Goal: Transaction & Acquisition: Purchase product/service

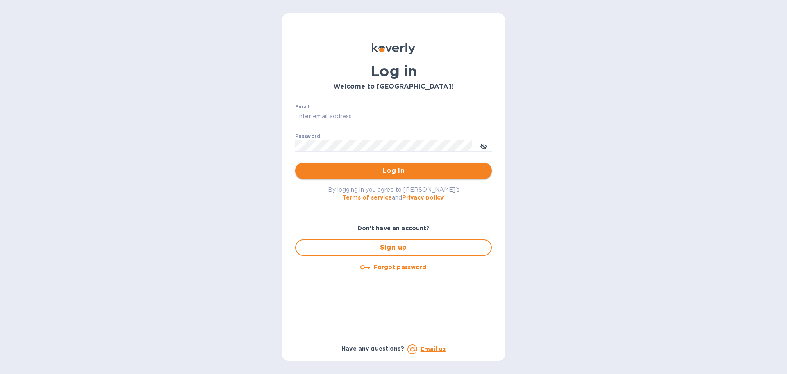
type input "JOE@FROMEUROPETOYOU.COM"
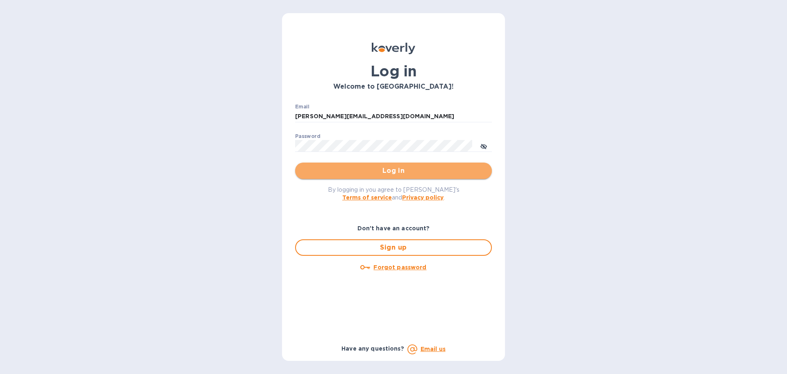
click at [399, 178] on button "Log in" at bounding box center [393, 170] width 197 height 16
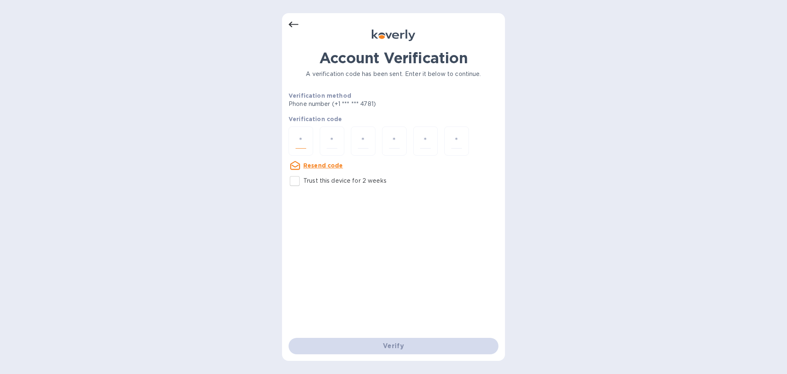
click at [298, 139] on input "number" at bounding box center [301, 140] width 11 height 15
type input "8"
type input "5"
type input "6"
type input "8"
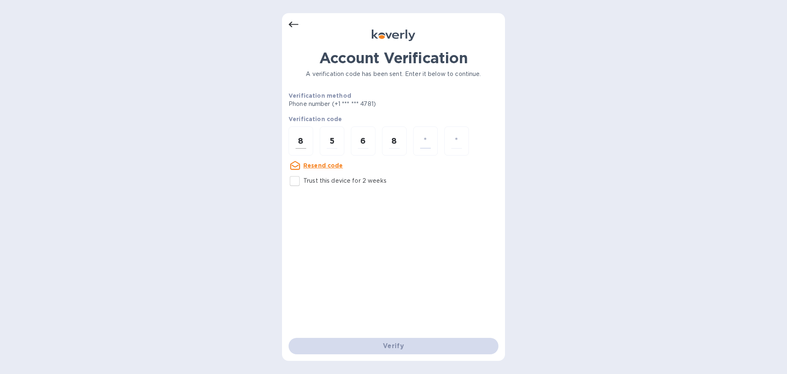
type input "2"
type input "6"
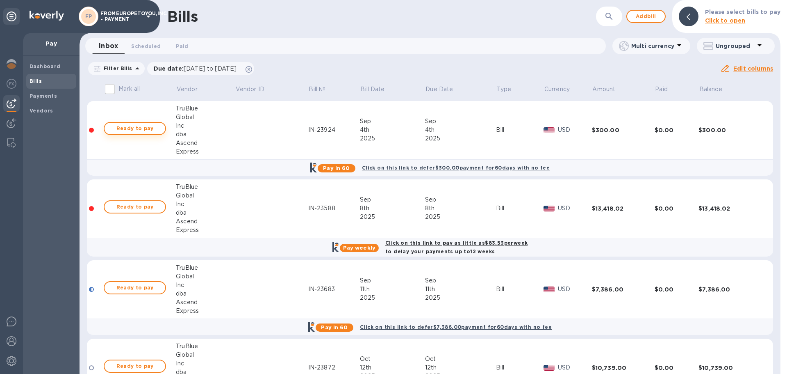
click at [132, 130] on span "Ready to pay" at bounding box center [135, 128] width 48 height 10
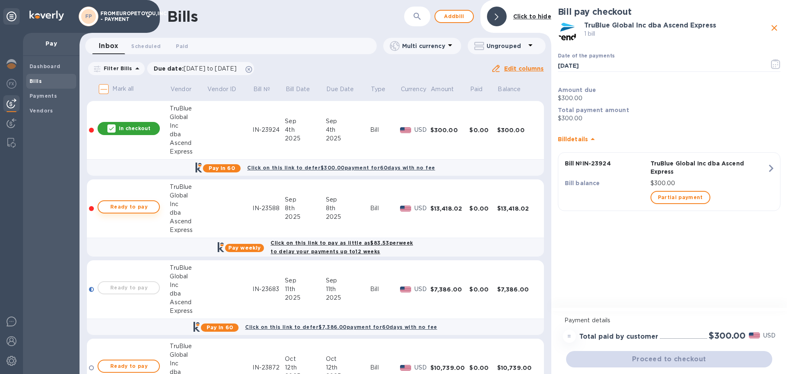
click at [132, 203] on span "Ready to pay" at bounding box center [129, 207] width 48 height 10
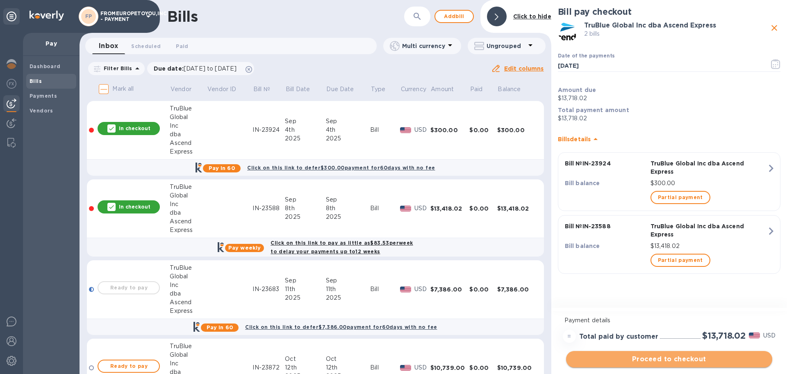
click at [674, 356] on span "Proceed to checkout" at bounding box center [669, 359] width 193 height 10
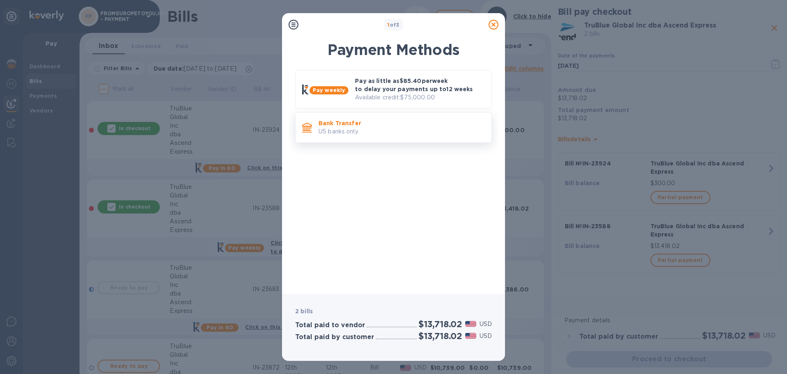
click at [360, 121] on p "Bank Transfer" at bounding box center [402, 123] width 167 height 8
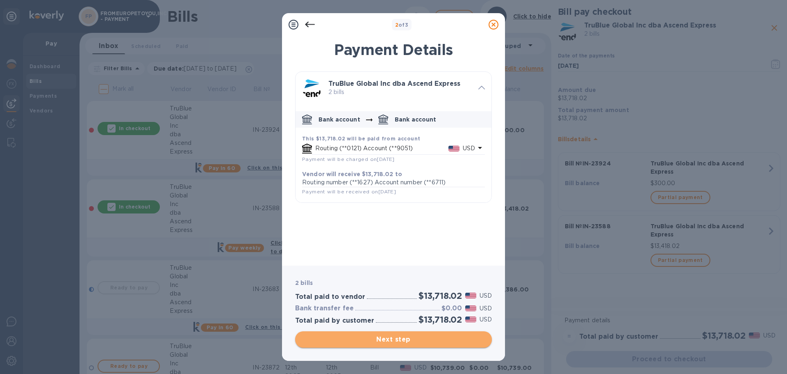
click at [405, 338] on span "Next step" at bounding box center [394, 339] width 184 height 10
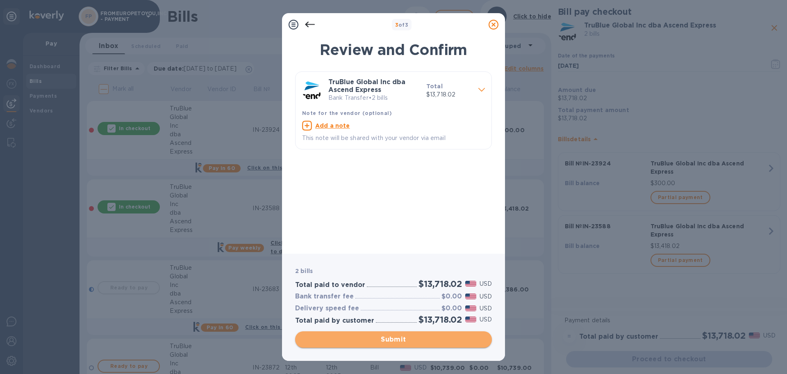
click at [410, 340] on span "Submit" at bounding box center [394, 339] width 184 height 10
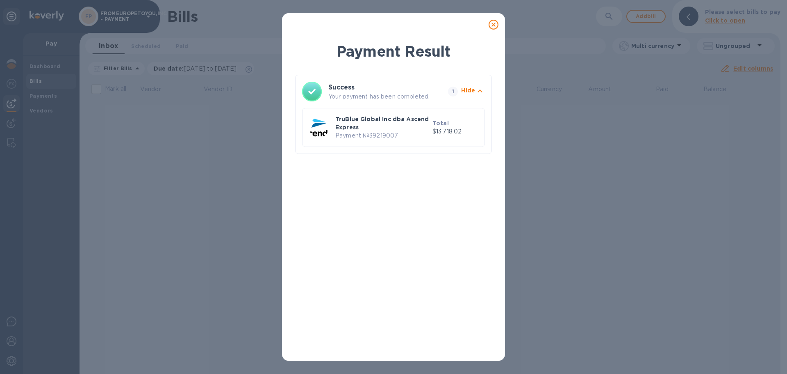
click at [495, 26] on icon at bounding box center [494, 25] width 10 height 10
